Goal: Register for event/course

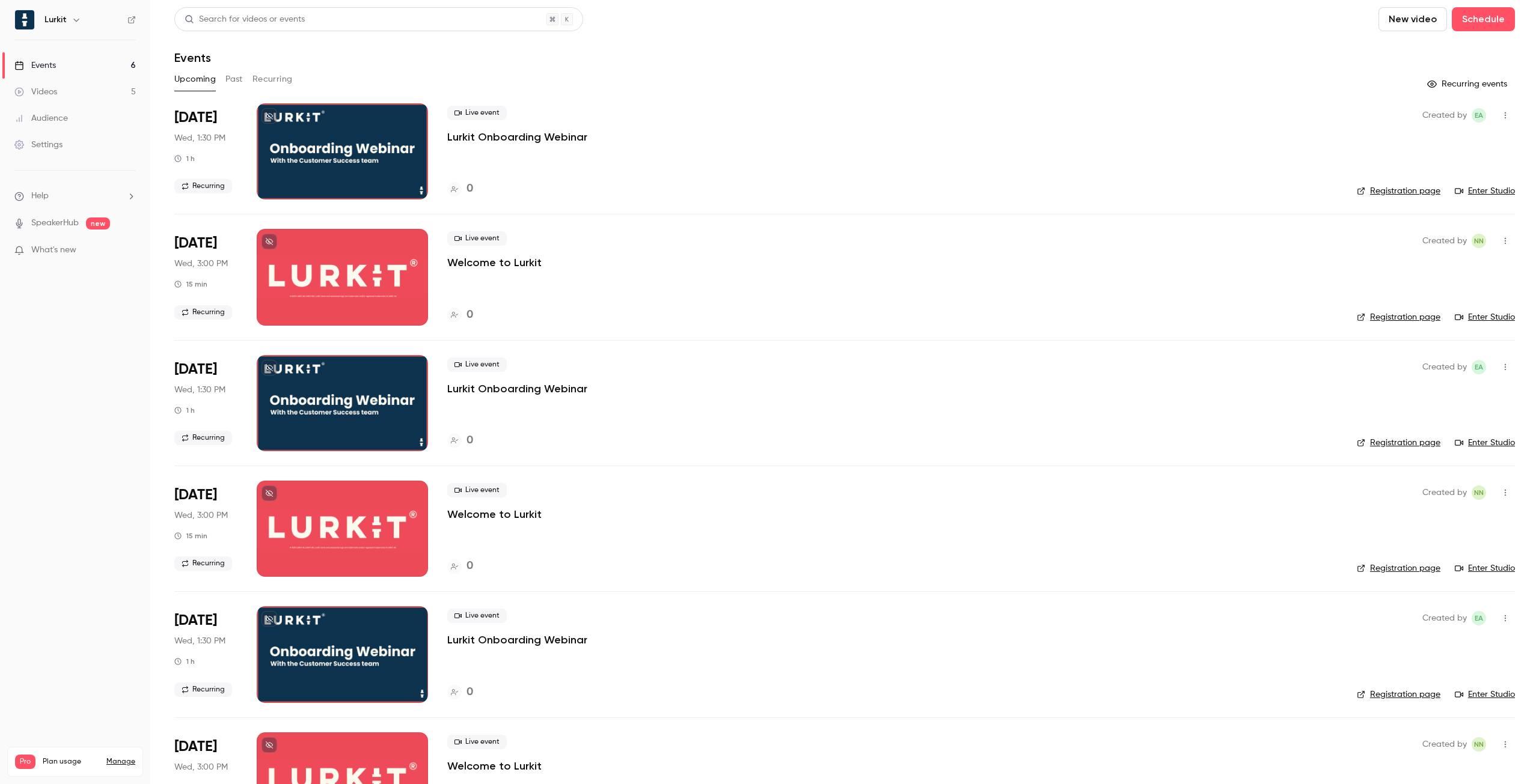
click at [542, 146] on div "Live event Lurkit Onboarding Webinar 0" at bounding box center [892, 151] width 890 height 96
click at [535, 138] on p "Lurkit Onboarding Webinar" at bounding box center [517, 137] width 140 height 15
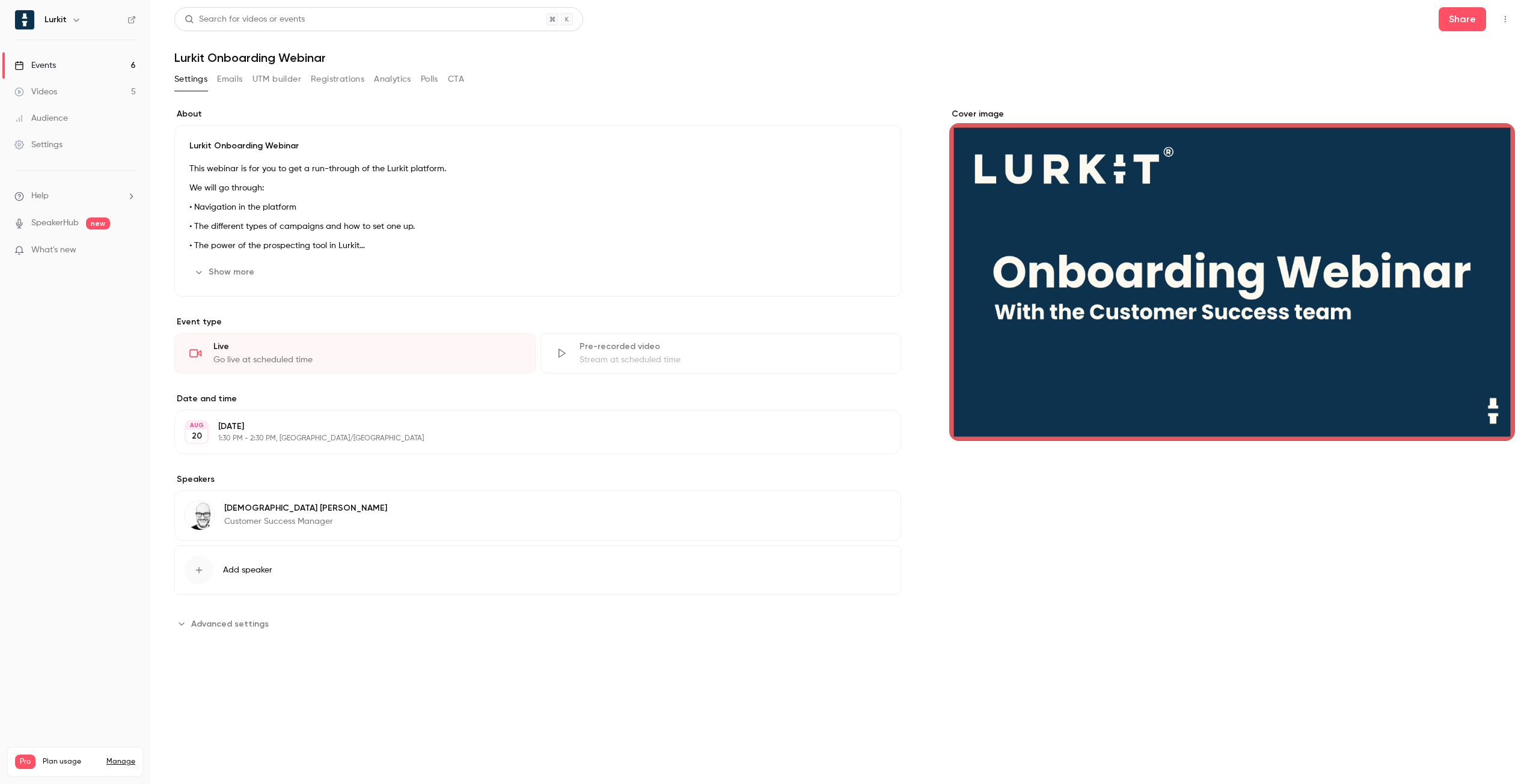
click at [344, 84] on button "Registrations" at bounding box center [337, 79] width 53 height 19
